Goal: Check status: Check status

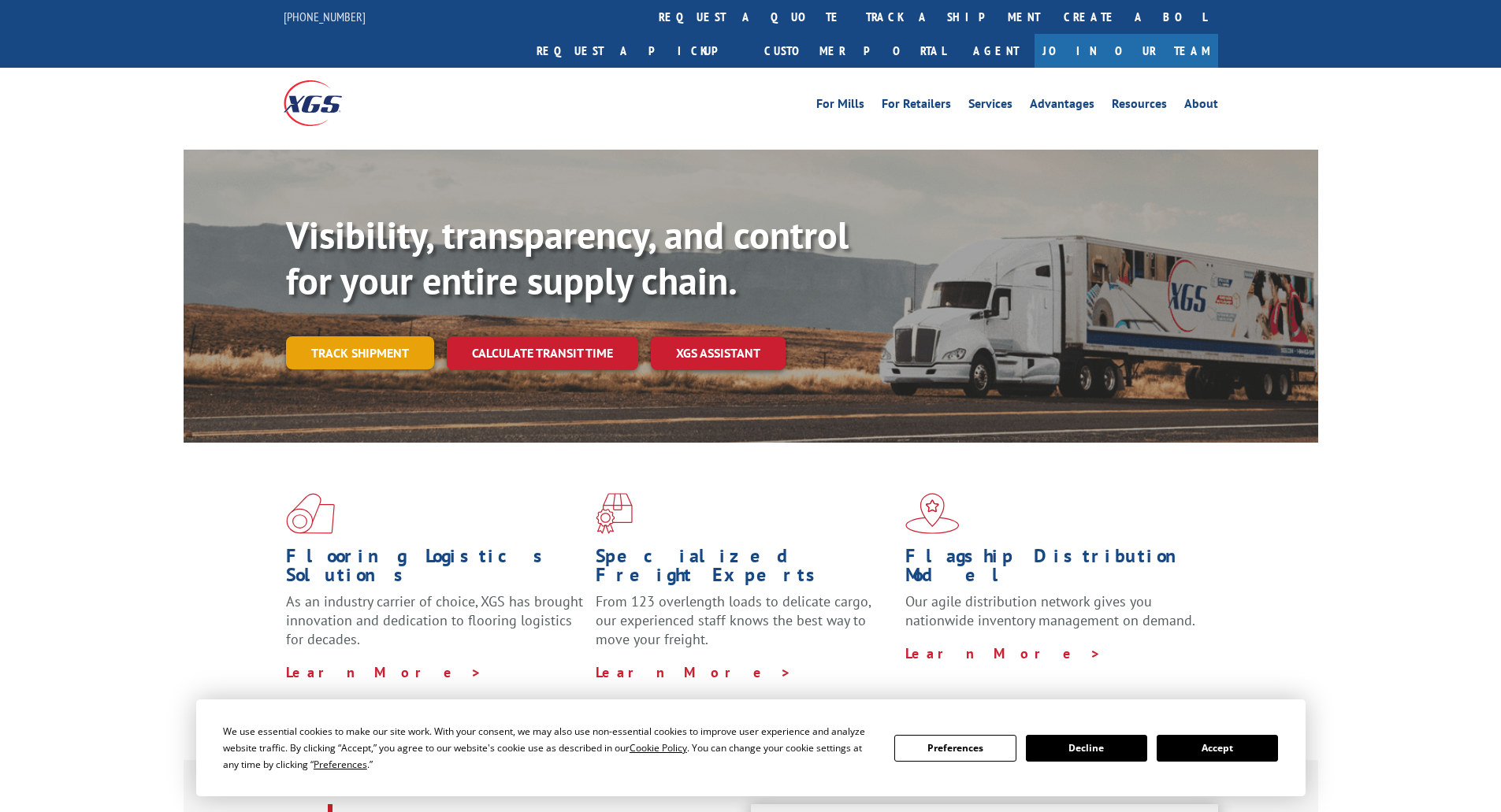
click at [374, 336] on link "Track shipment" at bounding box center [360, 353] width 149 height 33
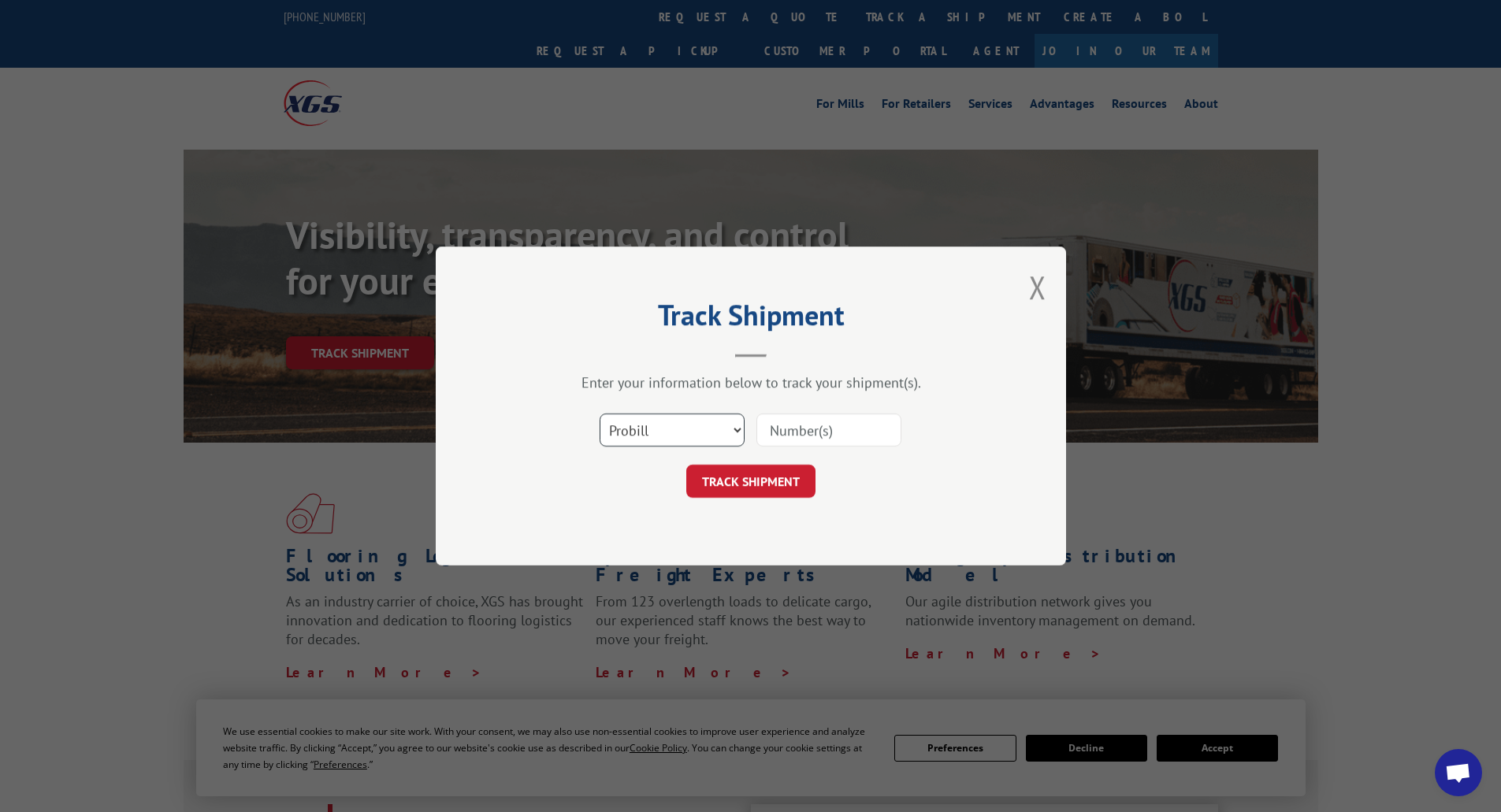
click at [672, 419] on select "Select category... Probill BOL PO" at bounding box center [672, 431] width 145 height 33
click at [802, 434] on input at bounding box center [829, 431] width 145 height 33
click at [706, 436] on select "Select category... Probill BOL PO" at bounding box center [672, 431] width 145 height 33
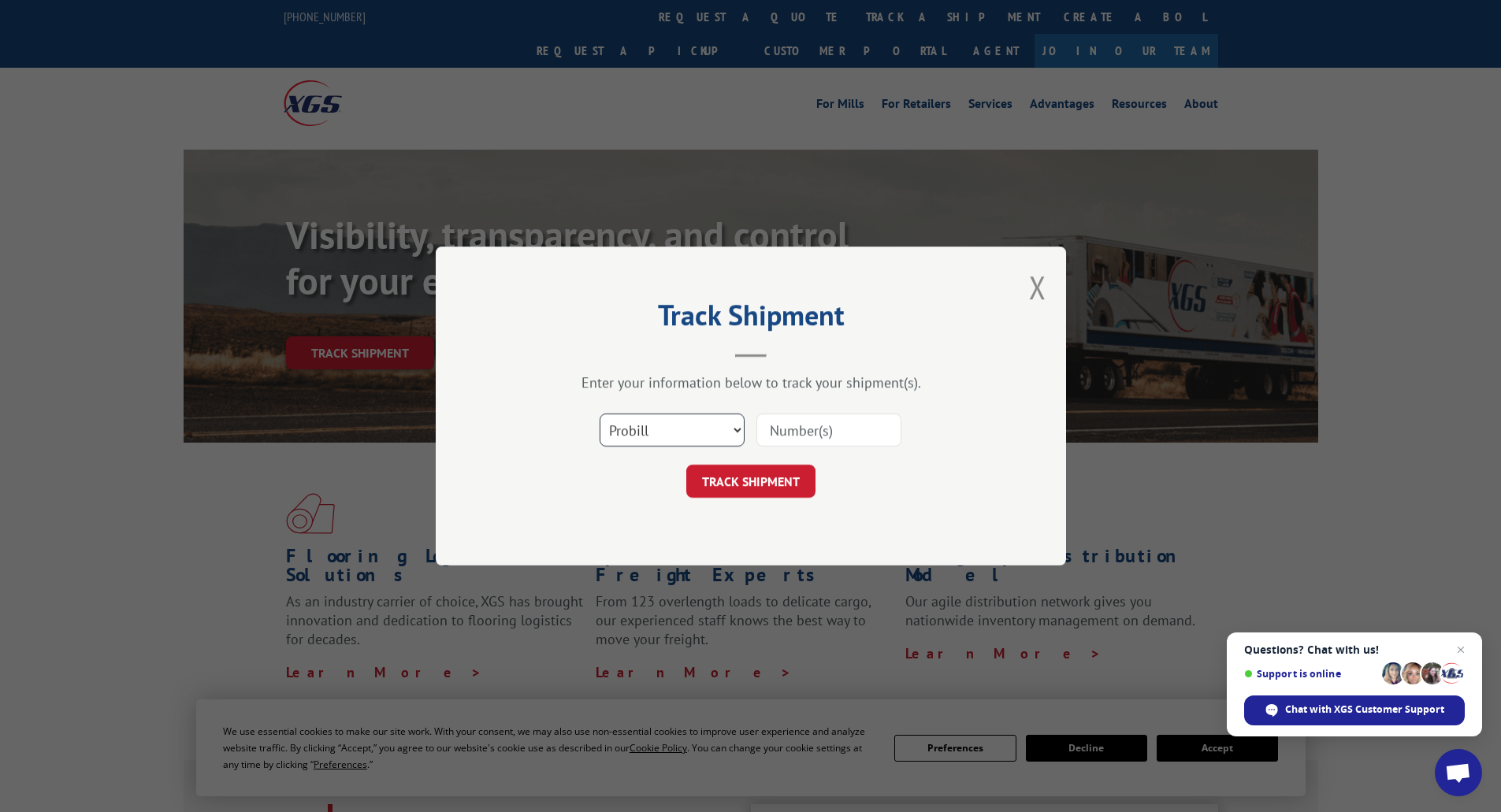
select select "bol"
click at [600, 414] on select "Select category... Probill BOL PO" at bounding box center [672, 431] width 145 height 33
click at [816, 423] on input at bounding box center [829, 431] width 145 height 33
paste input "YK4EBND9Z9MYA4H"
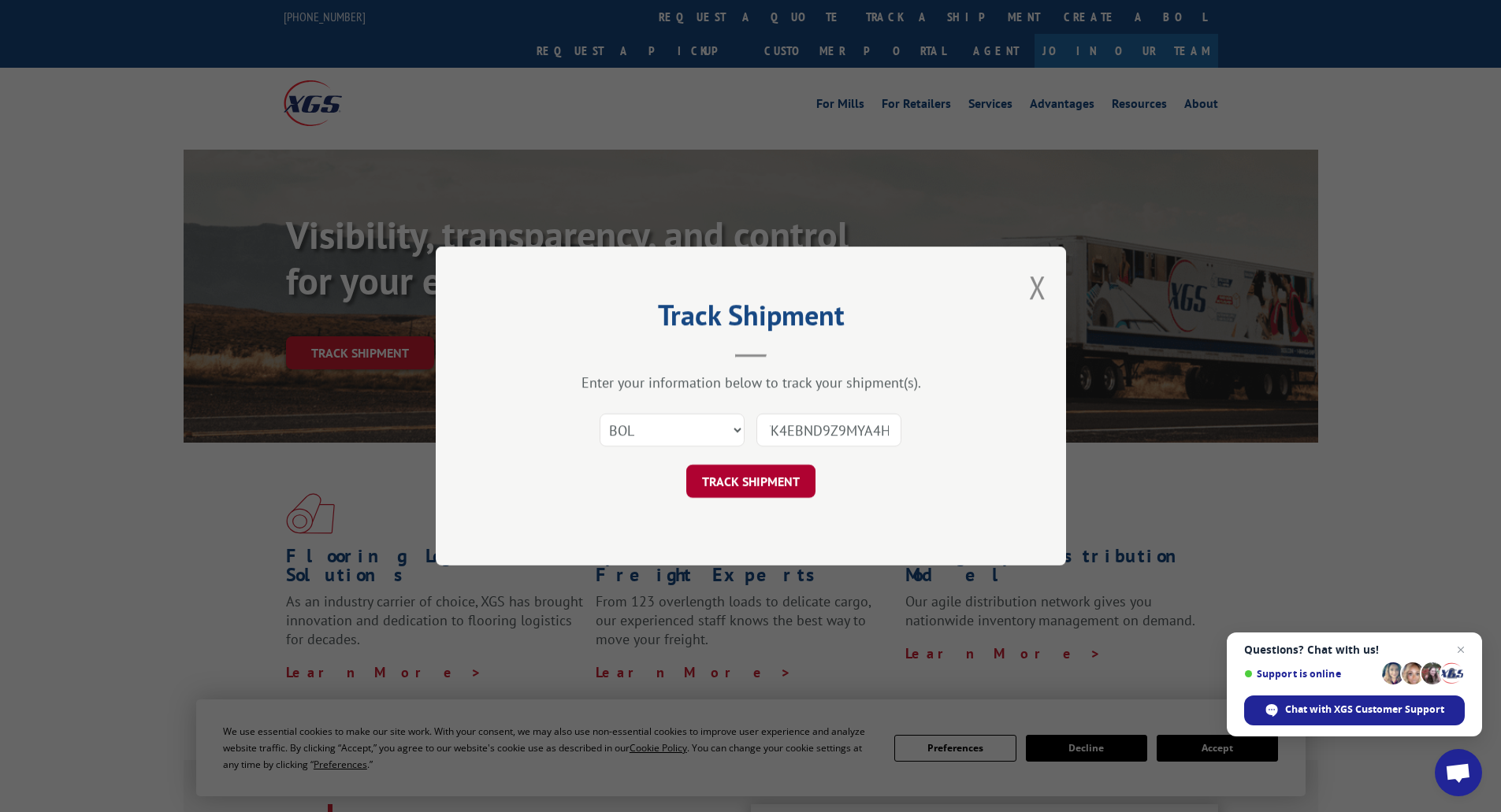
type input "YK4EBND9Z9MYA4H"
click at [790, 481] on button "TRACK SHIPMENT" at bounding box center [750, 482] width 129 height 33
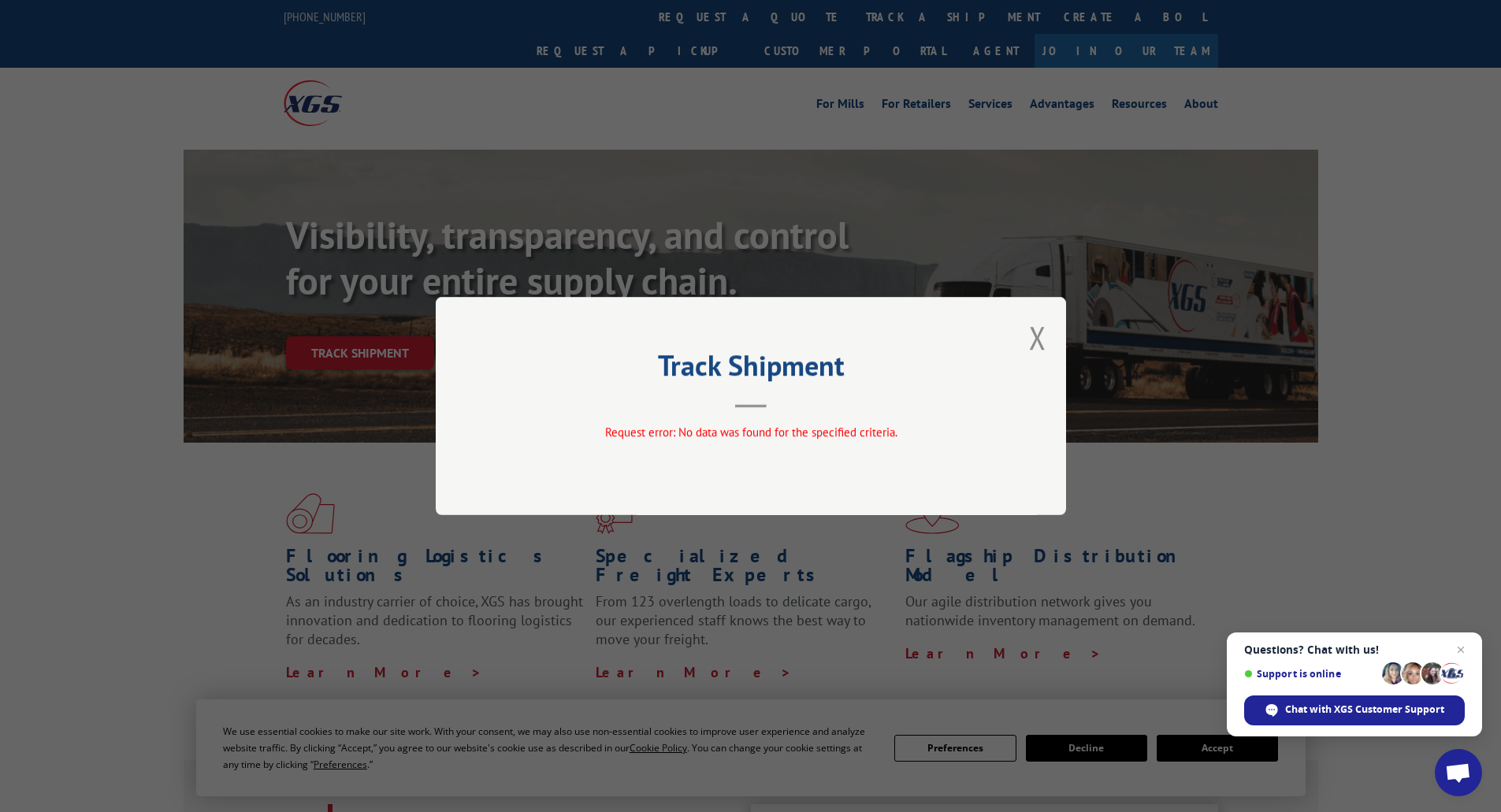
click at [1024, 334] on div "Track Shipment Request error: No data was found for the specified criteria." at bounding box center [750, 406] width 630 height 218
click at [1029, 334] on button "Close modal" at bounding box center [1037, 337] width 18 height 42
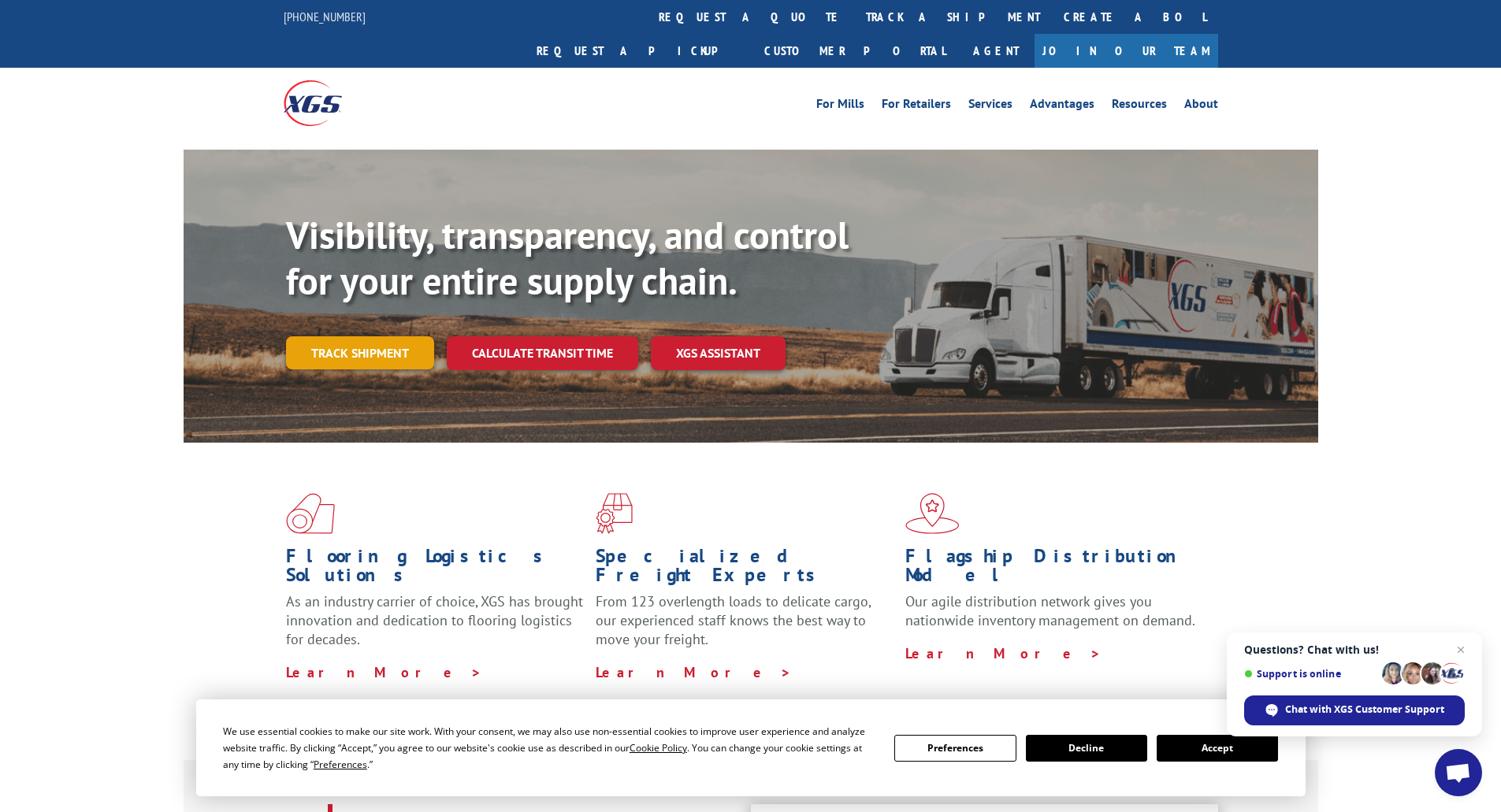
click at [320, 336] on link "Track shipment" at bounding box center [360, 353] width 149 height 33
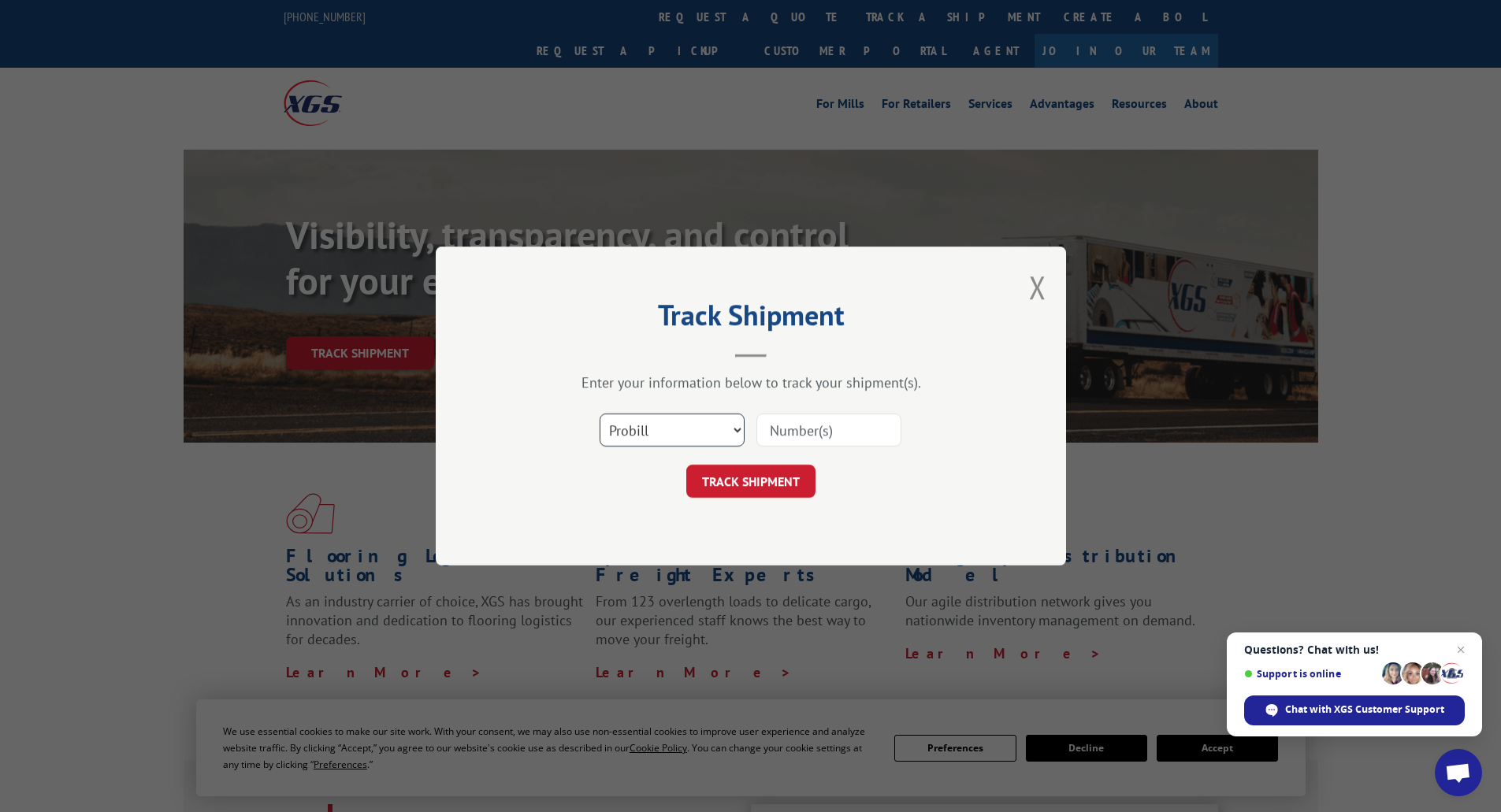
click at [662, 435] on select "Select category... Probill BOL PO" at bounding box center [672, 431] width 145 height 33
click at [840, 445] on input at bounding box center [829, 431] width 145 height 33
paste input "YK4EBND9Z9MYA4H"
type input "YK4EBND9Z9MYA4H"
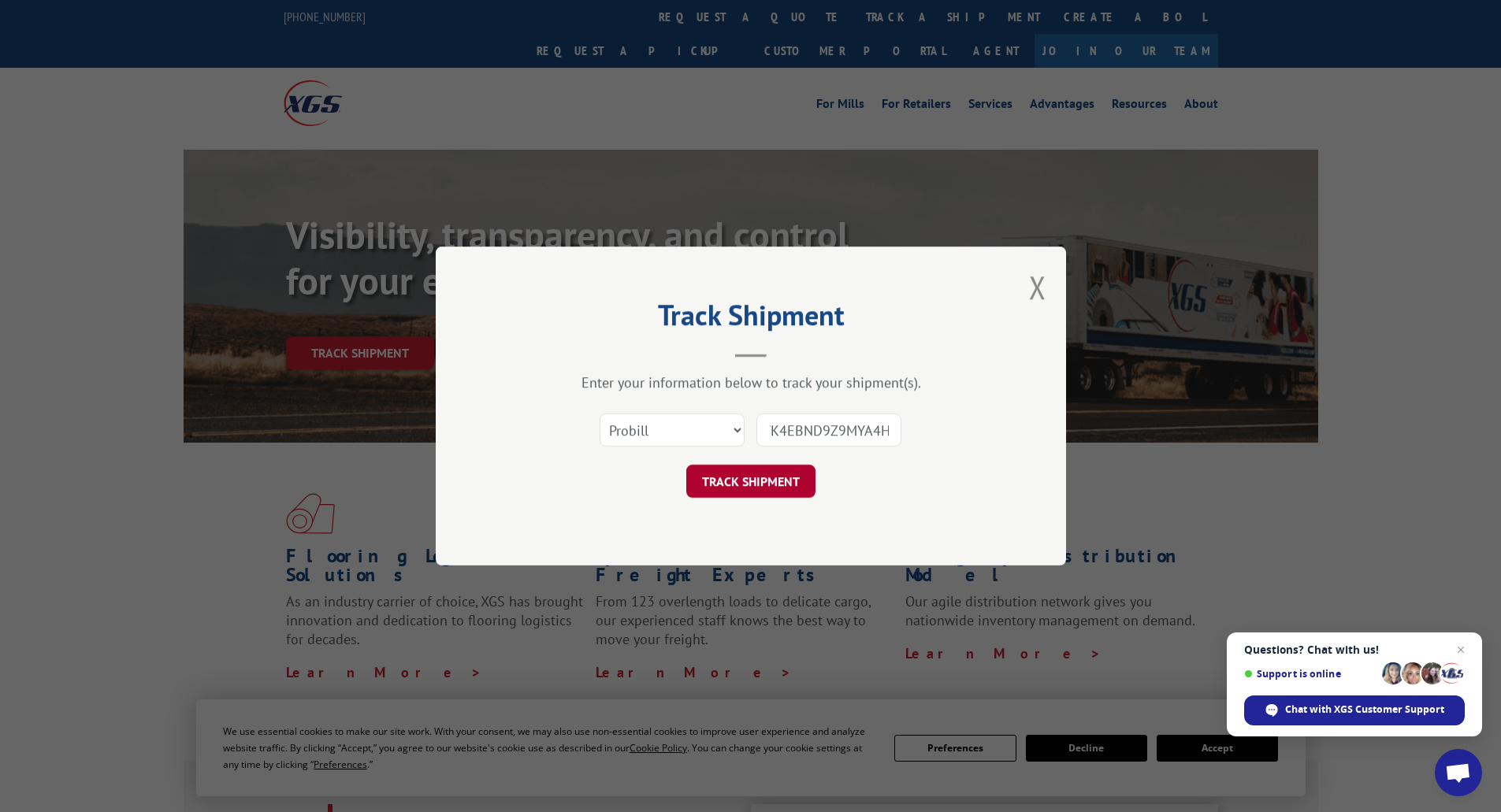
click at [752, 476] on button "TRACK SHIPMENT" at bounding box center [750, 482] width 129 height 33
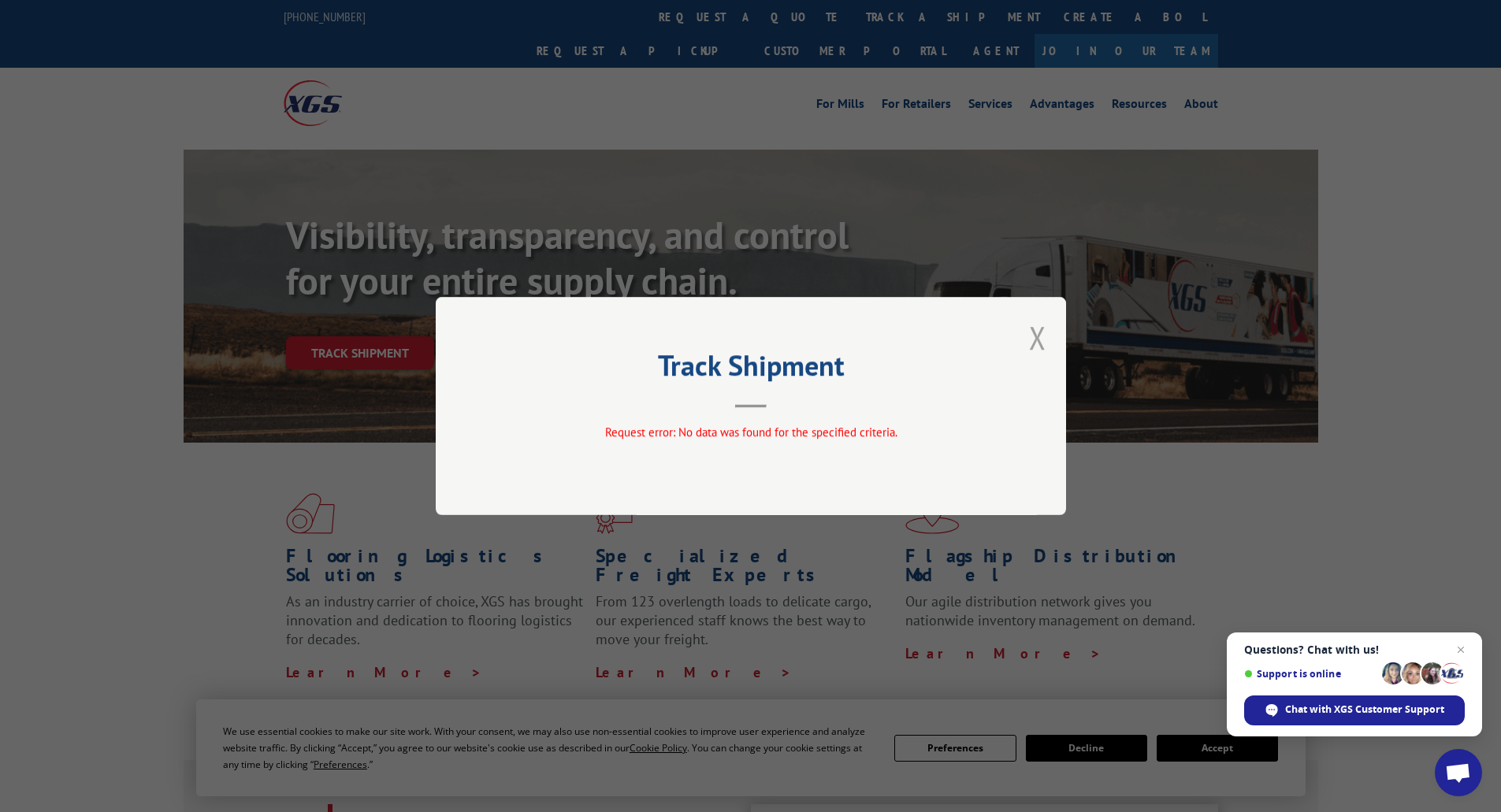
click at [1039, 341] on button "Close modal" at bounding box center [1037, 337] width 18 height 42
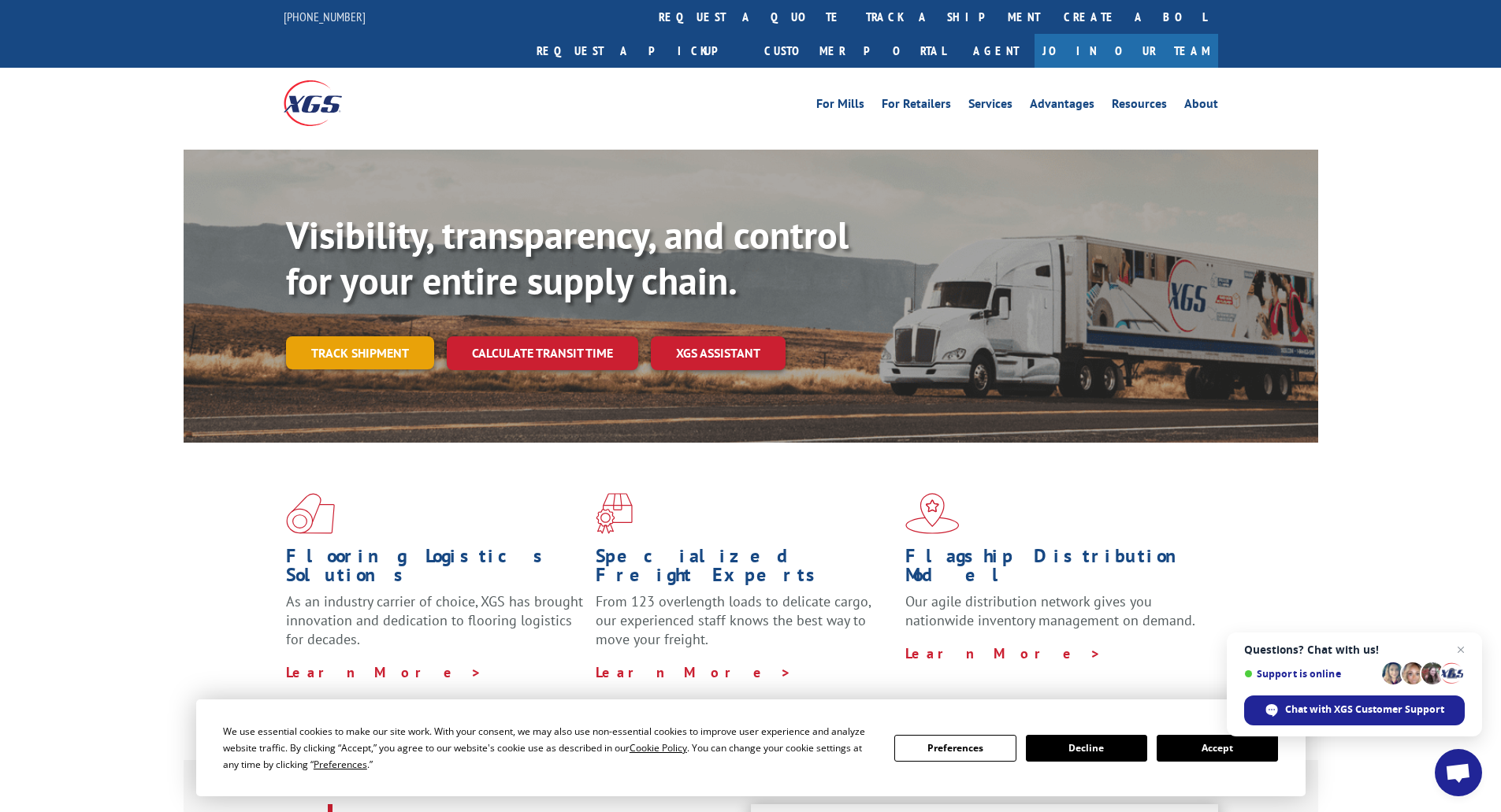
click at [305, 336] on link "Track shipment" at bounding box center [360, 353] width 149 height 33
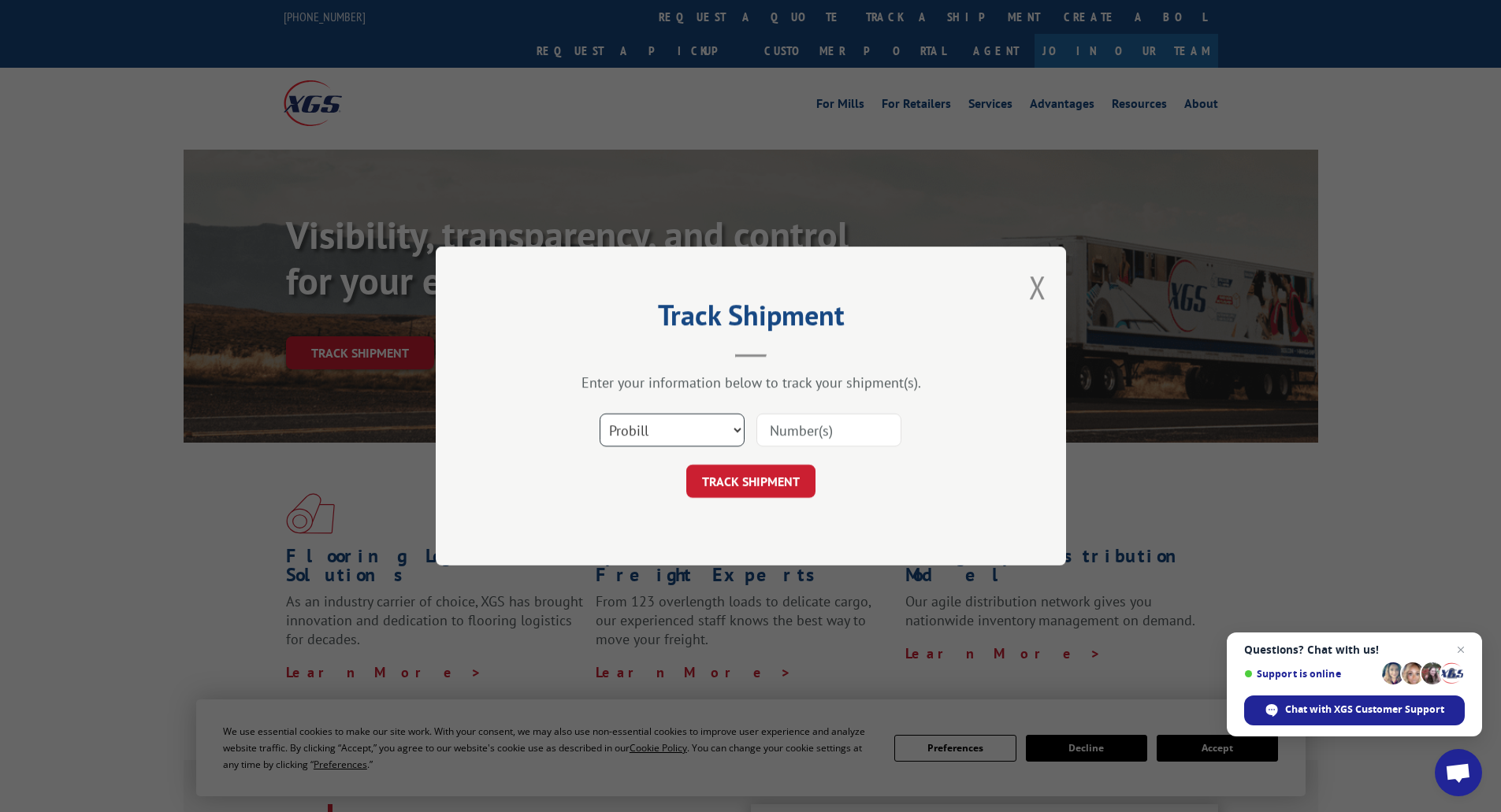
click at [651, 432] on select "Select category... Probill BOL PO" at bounding box center [672, 431] width 145 height 33
select select "po"
click at [600, 414] on select "Select category... Probill BOL PO" at bounding box center [672, 431] width 145 height 33
click at [800, 434] on input at bounding box center [829, 431] width 145 height 33
paste input "YK4EBND9Z9MYA4H"
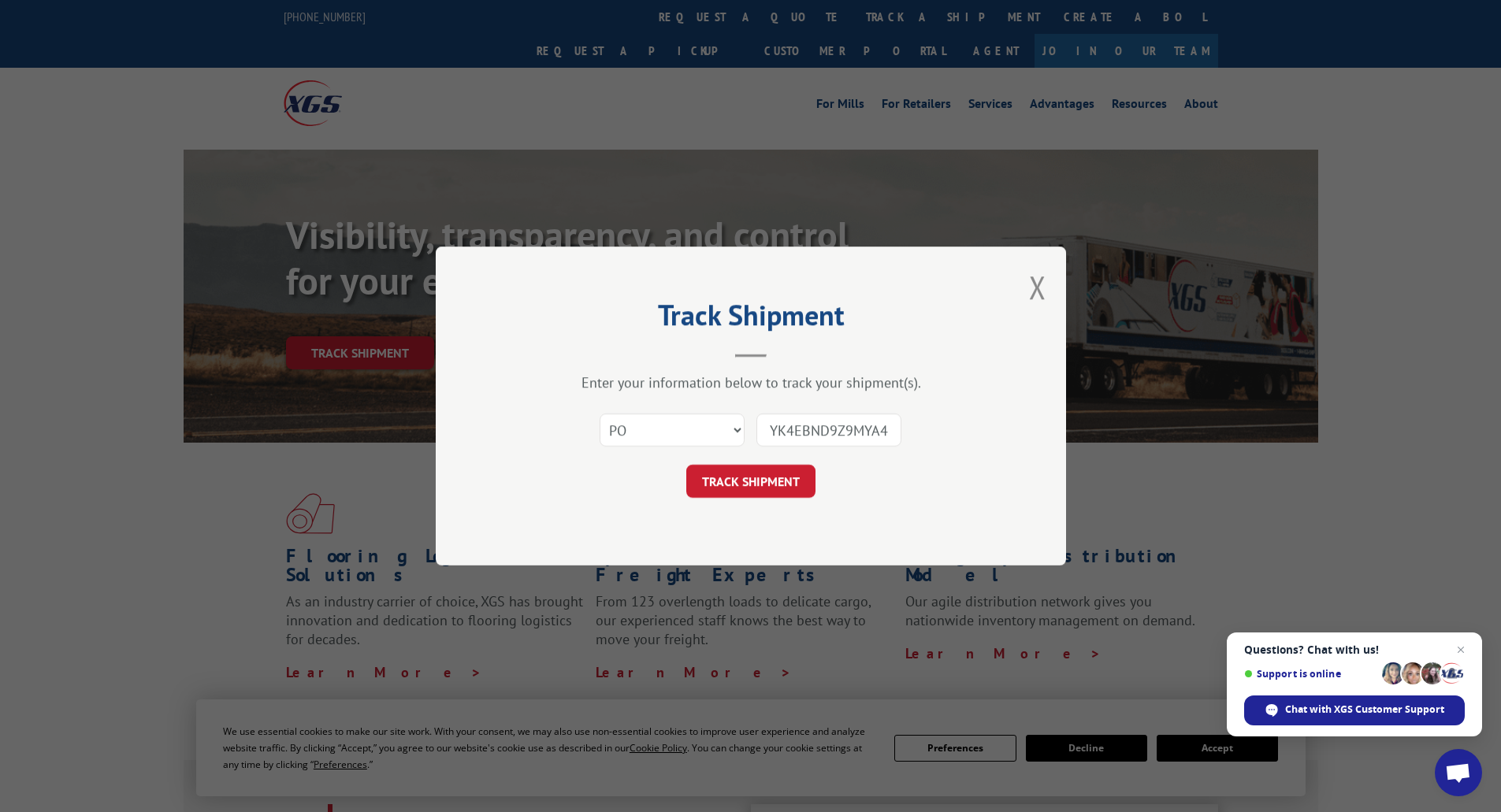
scroll to position [0, 7]
type input "YK4EBND9Z9MYA4H"
click at [775, 483] on button "TRACK SHIPMENT" at bounding box center [750, 482] width 129 height 33
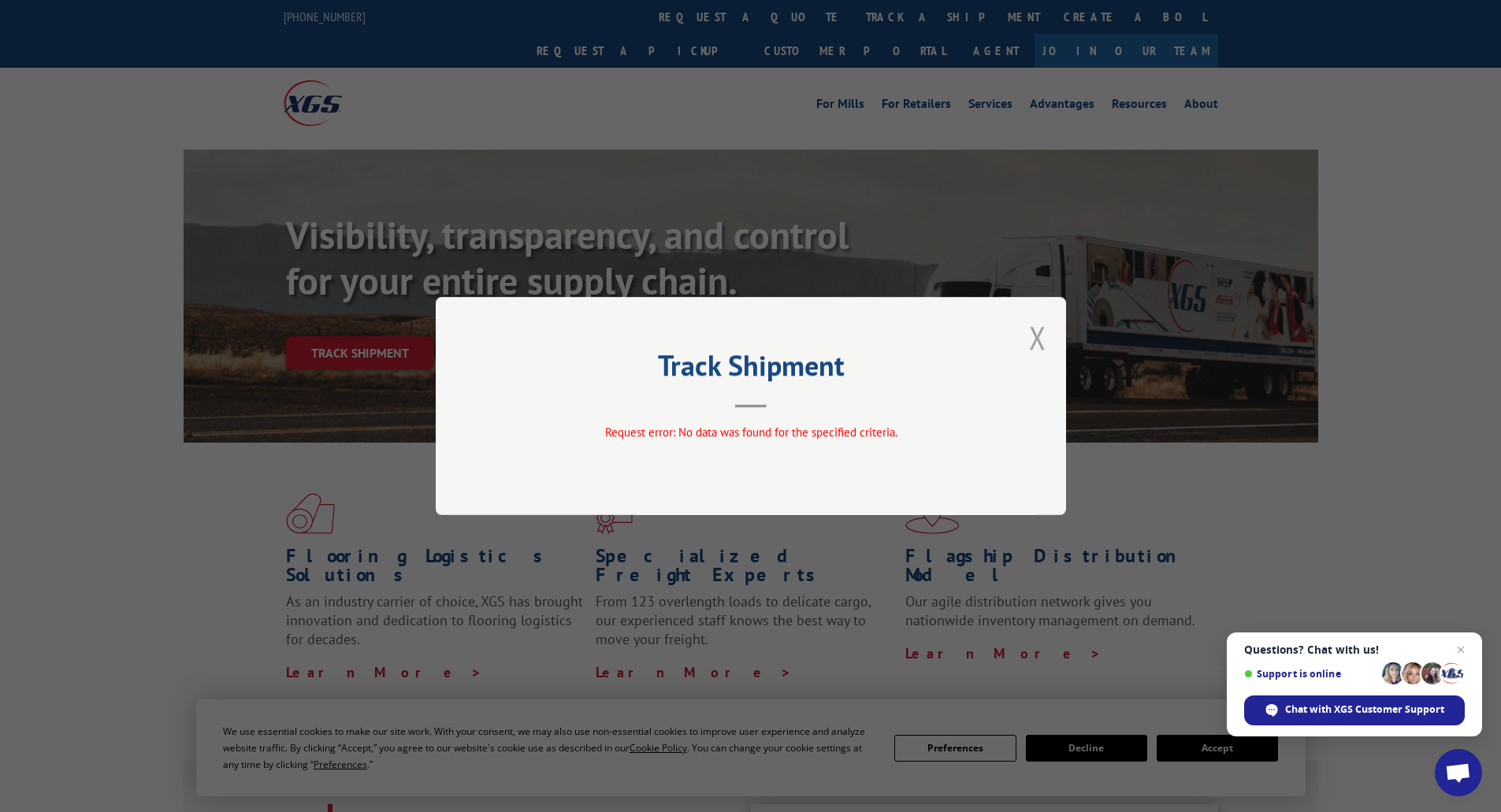
click at [1038, 338] on button "Close modal" at bounding box center [1037, 337] width 18 height 42
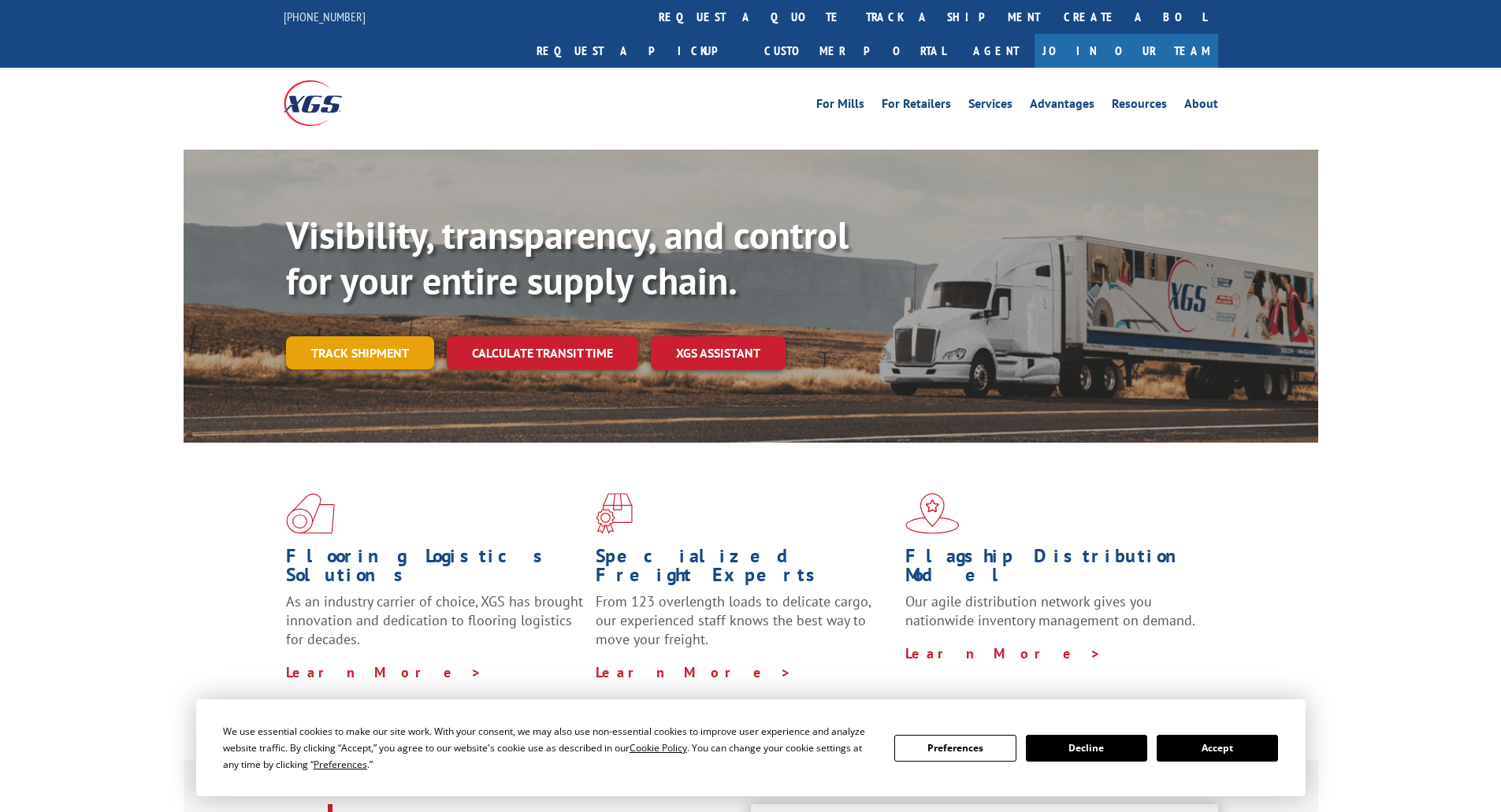
click at [342, 336] on link "Track shipment" at bounding box center [360, 353] width 149 height 33
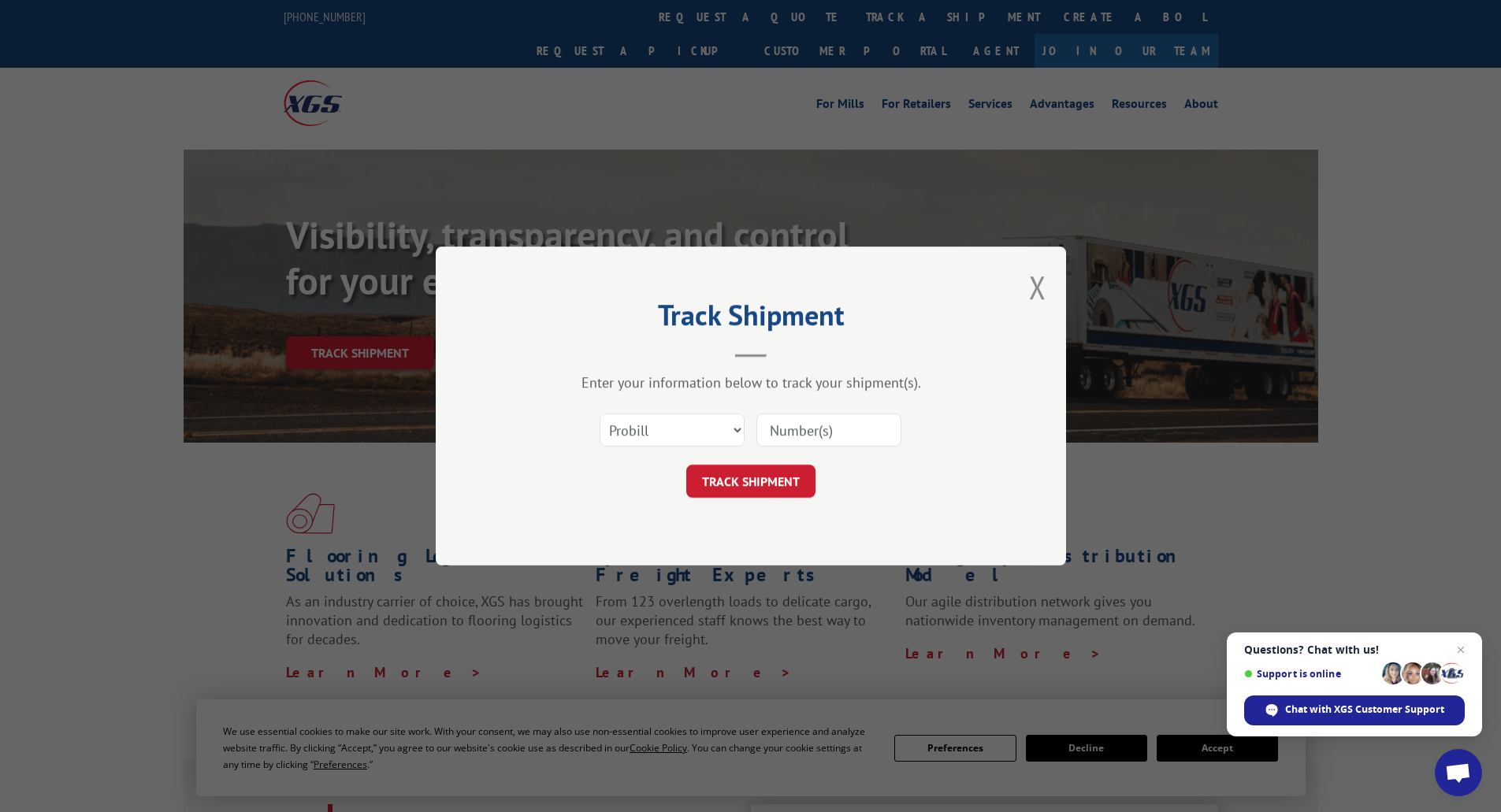
click at [796, 436] on input at bounding box center [829, 431] width 145 height 33
click at [669, 429] on select "Select category... Probill BOL PO" at bounding box center [672, 431] width 145 height 33
click at [600, 414] on select "Select category... Probill BOL PO" at bounding box center [672, 431] width 145 height 33
click at [824, 434] on input at bounding box center [829, 431] width 145 height 33
type input "YK4EBND9Z9MYA4H"
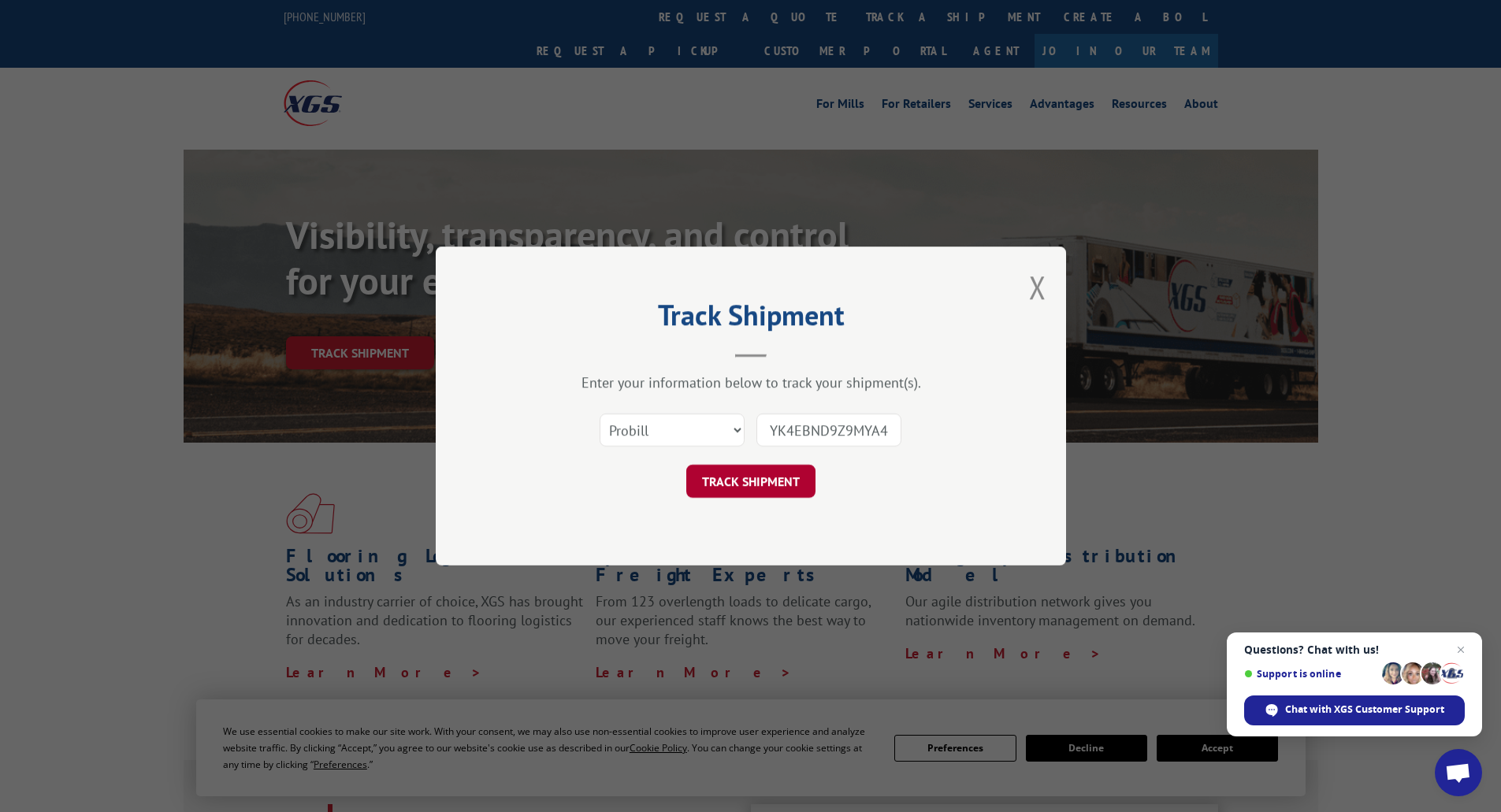
click at [772, 486] on button "TRACK SHIPMENT" at bounding box center [750, 482] width 129 height 33
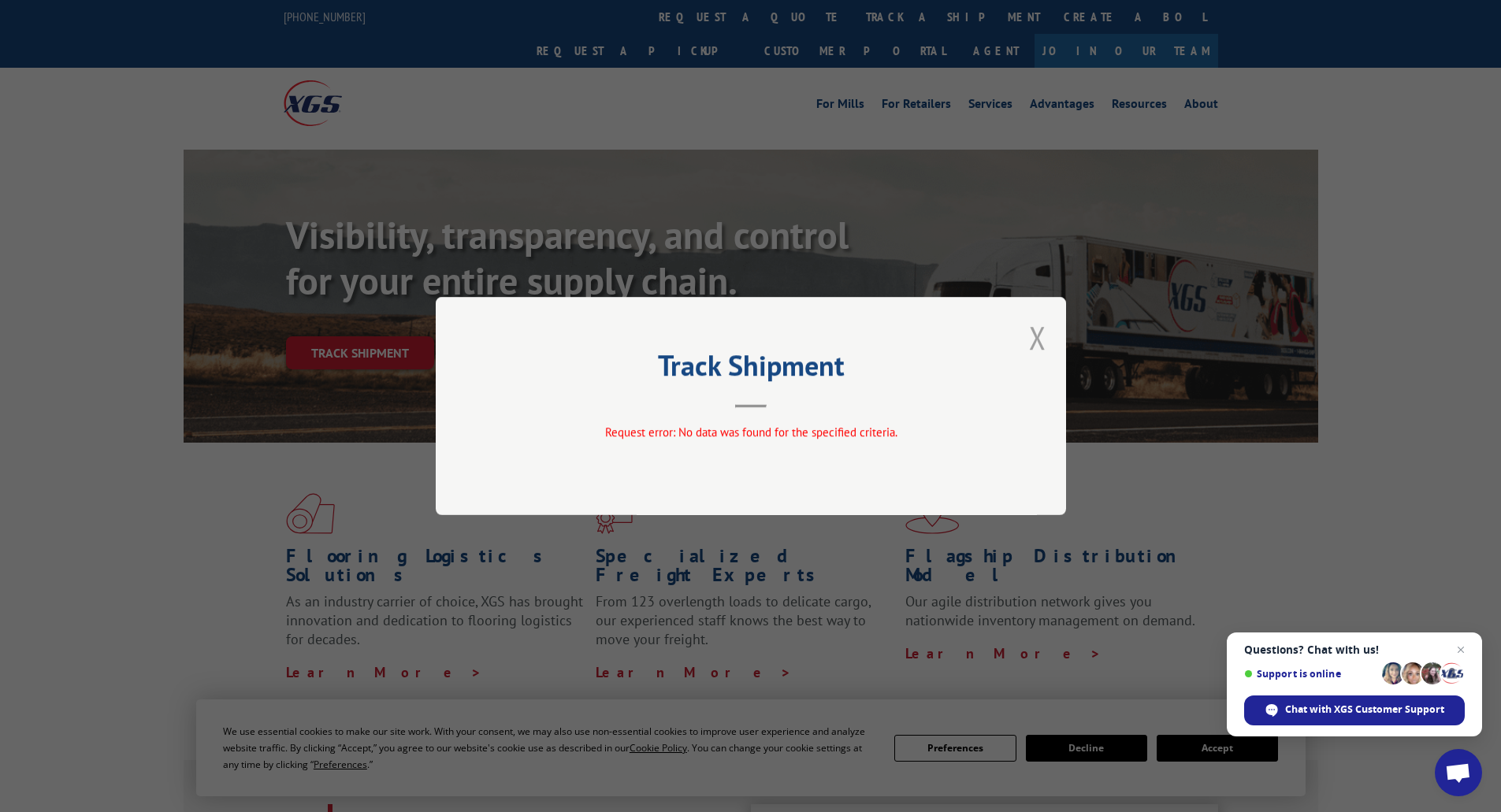
click at [1032, 334] on button "Close modal" at bounding box center [1037, 337] width 18 height 42
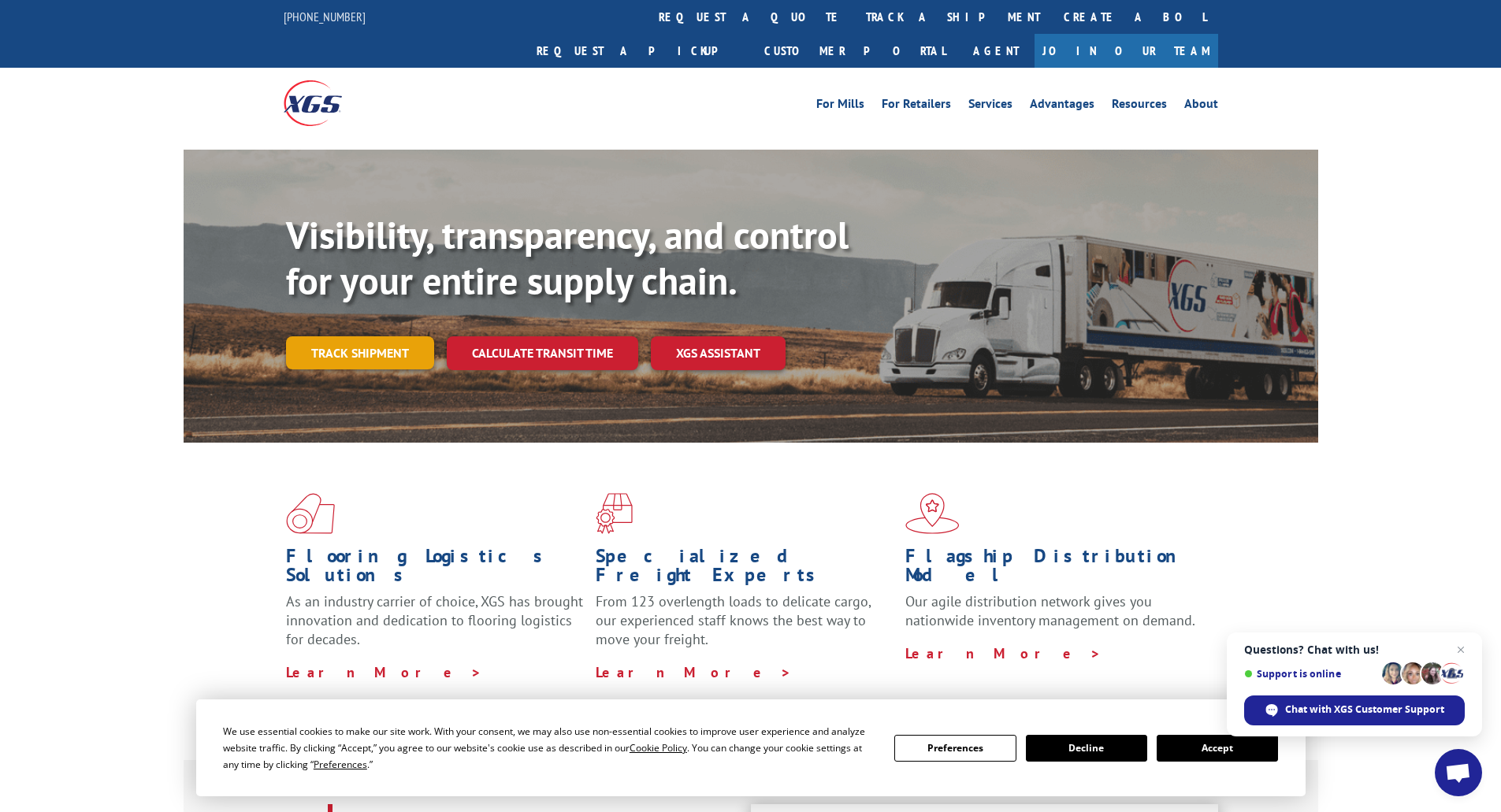
click at [347, 336] on link "Track shipment" at bounding box center [360, 353] width 149 height 33
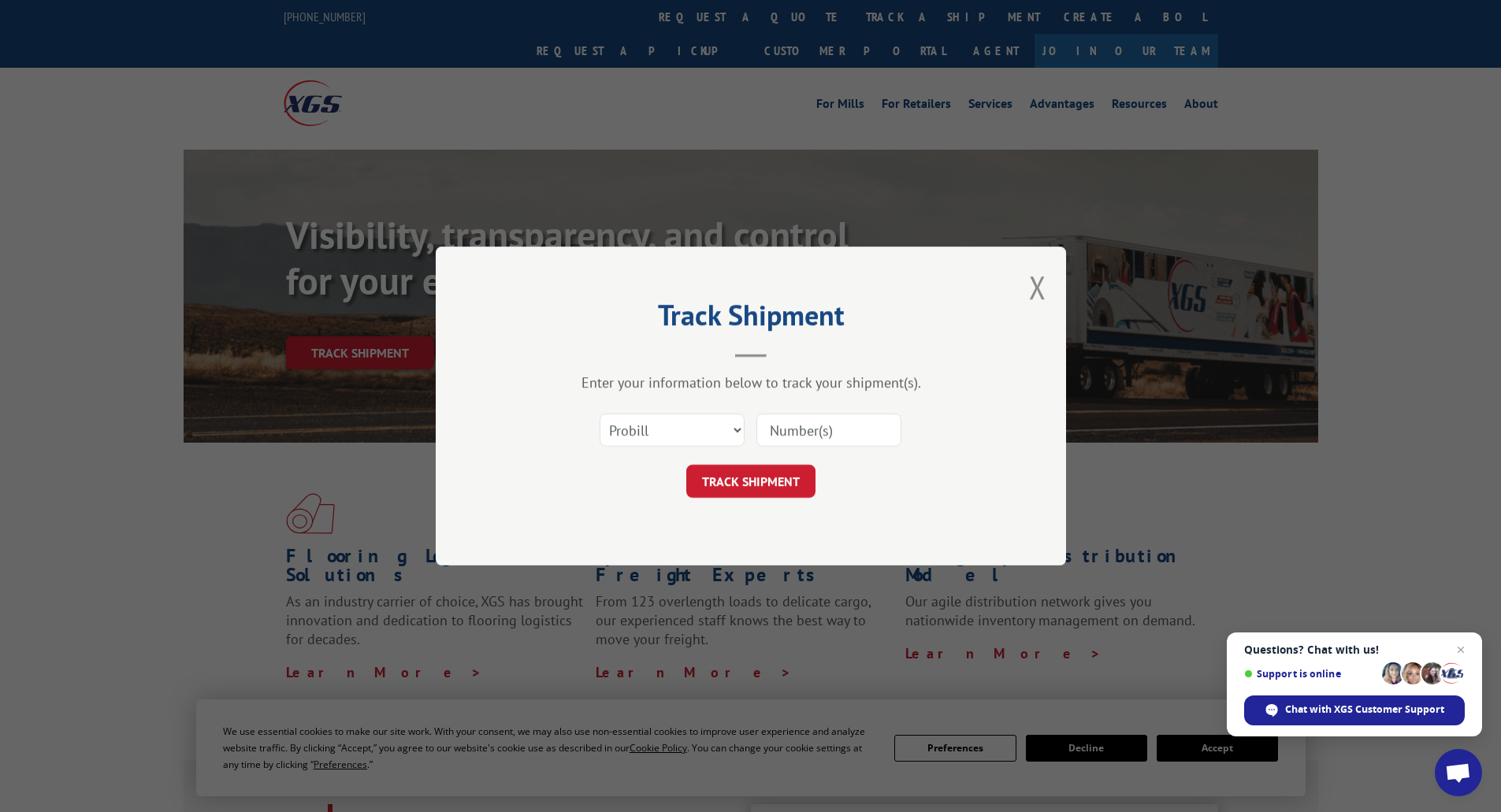
click at [812, 427] on input at bounding box center [829, 431] width 145 height 33
type input "YK4EBND9Z9MYA4H"
click at [647, 432] on select "Select category... Probill BOL PO" at bounding box center [672, 431] width 145 height 33
select select "bol"
click at [600, 414] on select "Select category... Probill BOL PO" at bounding box center [672, 431] width 145 height 33
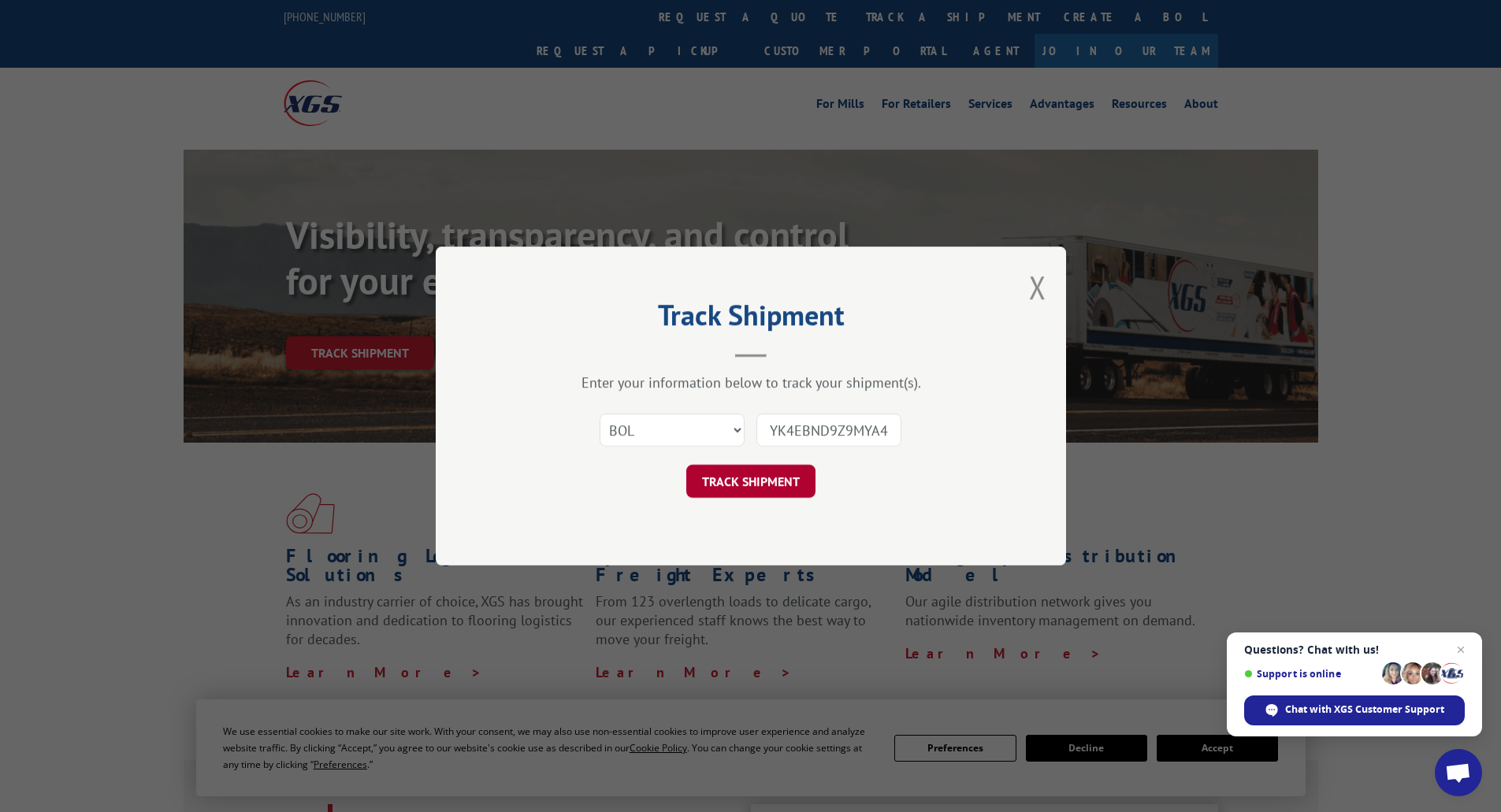
click at [796, 490] on button "TRACK SHIPMENT" at bounding box center [750, 482] width 129 height 33
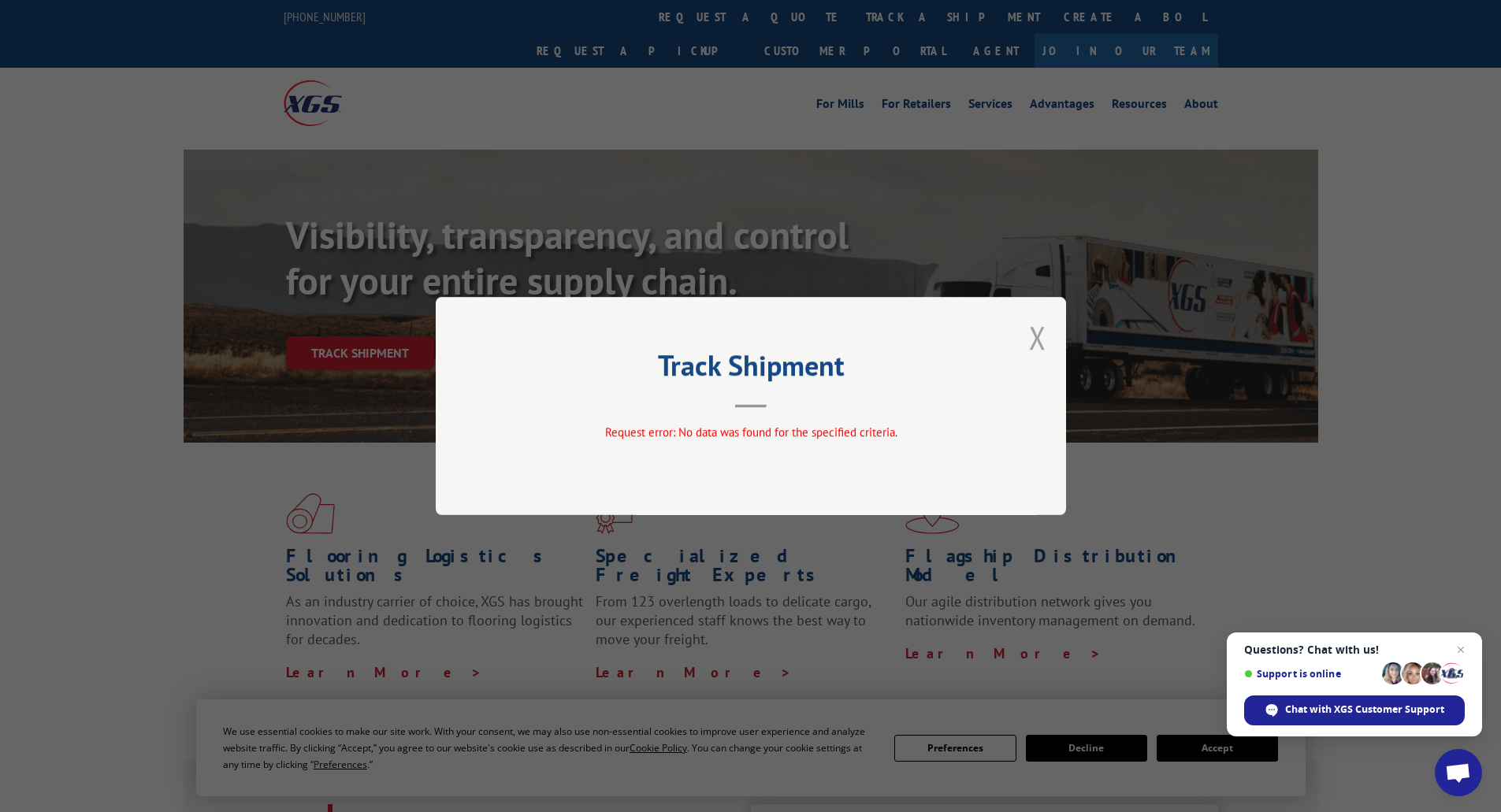
click at [1041, 333] on button "Close modal" at bounding box center [1037, 337] width 18 height 42
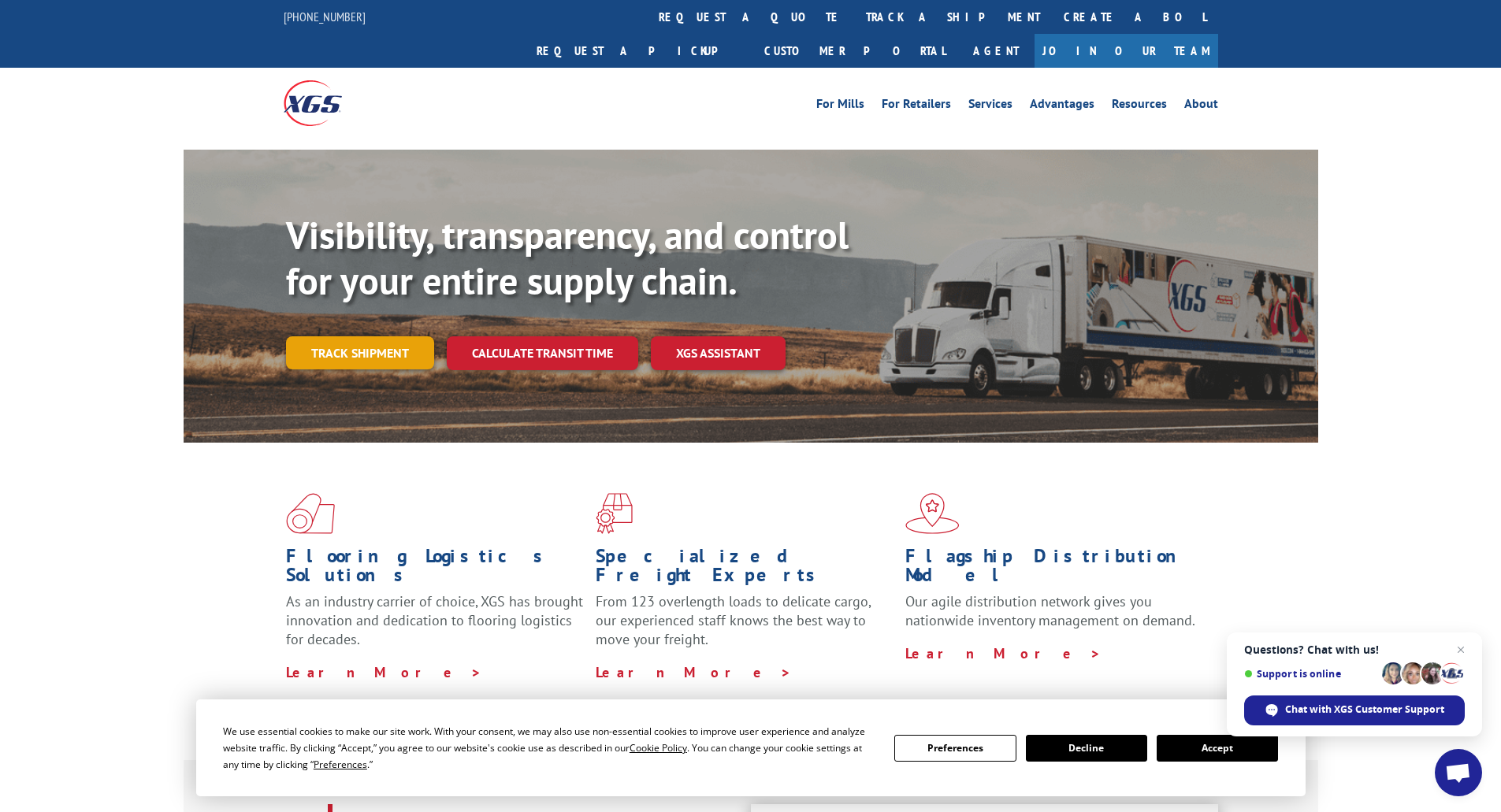
click at [339, 336] on link "Track shipment" at bounding box center [360, 353] width 149 height 33
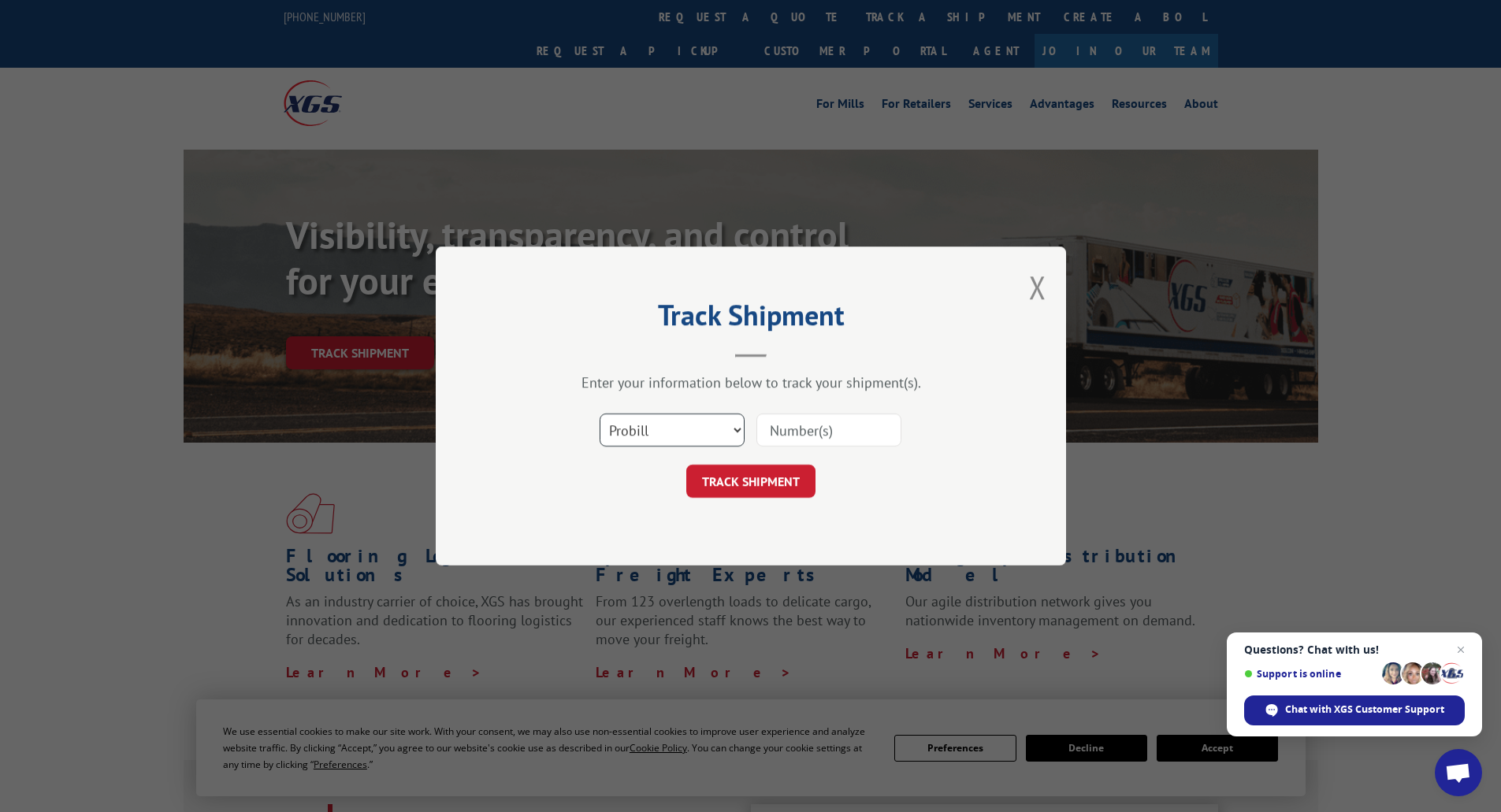
drag, startPoint x: 698, startPoint y: 432, endPoint x: 705, endPoint y: 445, distance: 14.8
click at [698, 432] on select "Select category... Probill BOL PO" at bounding box center [672, 431] width 145 height 33
select select "po"
click at [600, 414] on select "Select category... Probill BOL PO" at bounding box center [672, 431] width 145 height 33
click at [806, 434] on input at bounding box center [829, 431] width 145 height 33
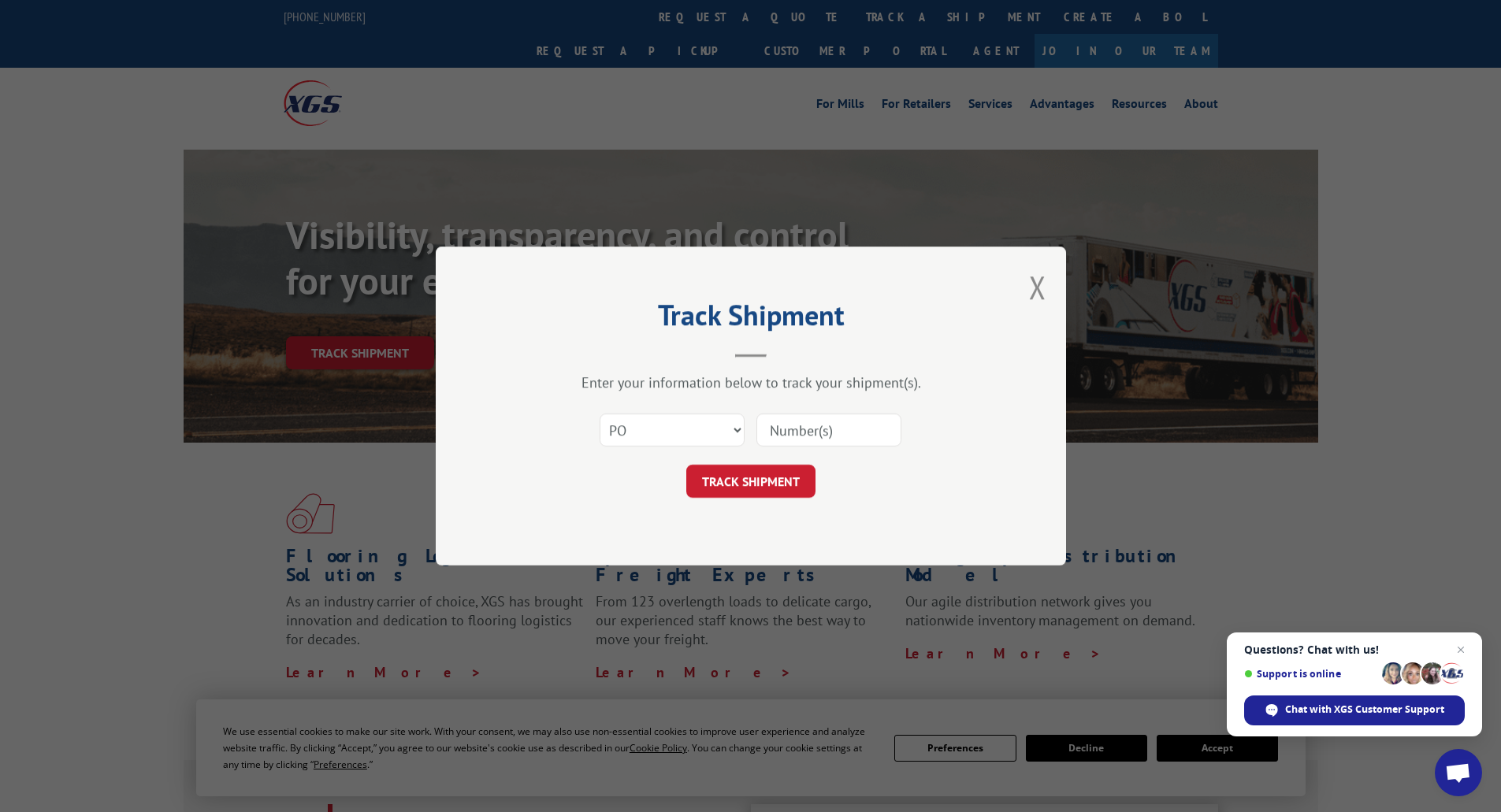
type input "YK4EBND9Z9MYA4H"
click at [704, 492] on button "TRACK SHIPMENT" at bounding box center [750, 482] width 129 height 33
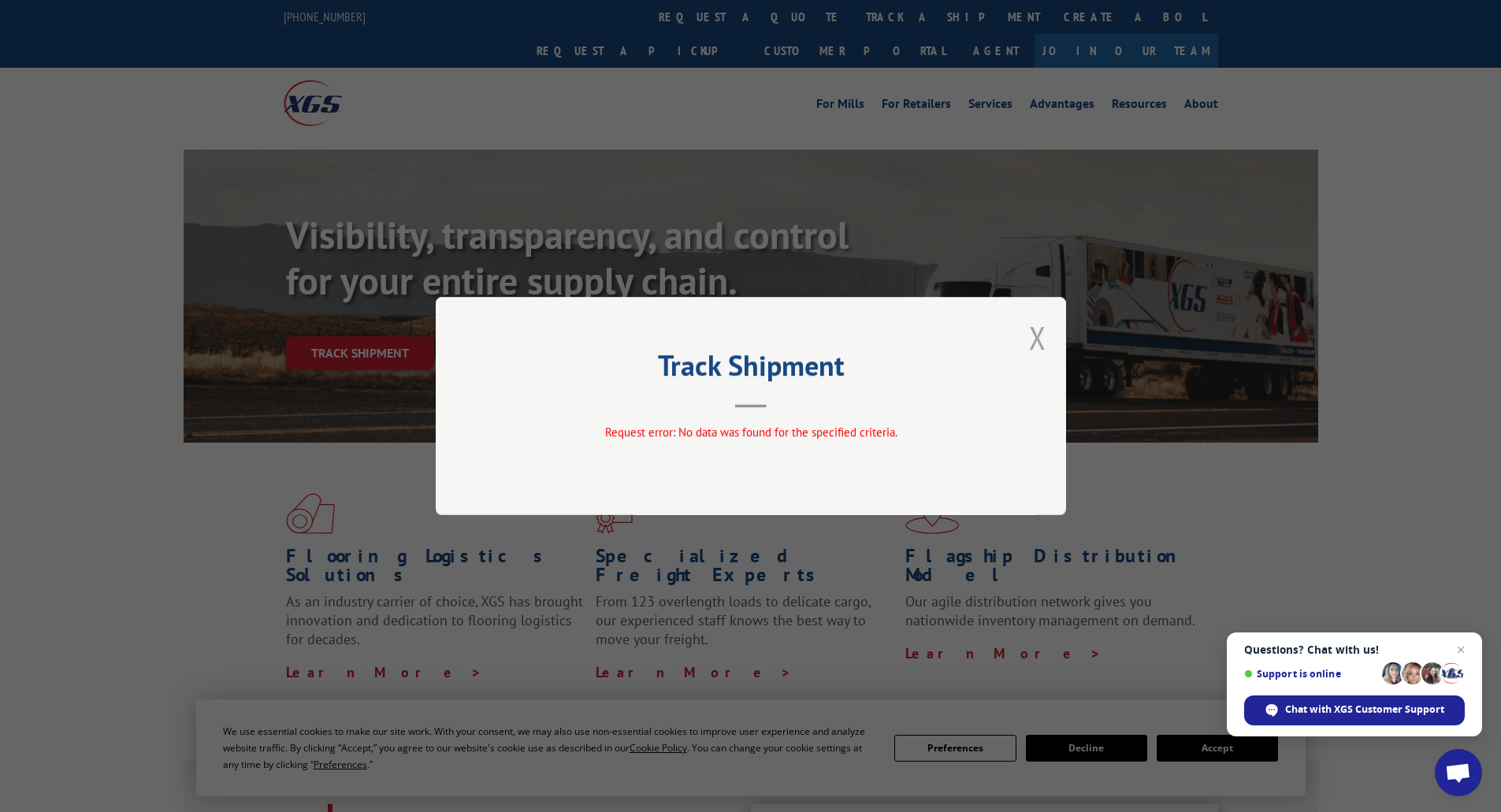
click at [1038, 335] on button "Close modal" at bounding box center [1037, 337] width 18 height 42
